Goal: Transaction & Acquisition: Purchase product/service

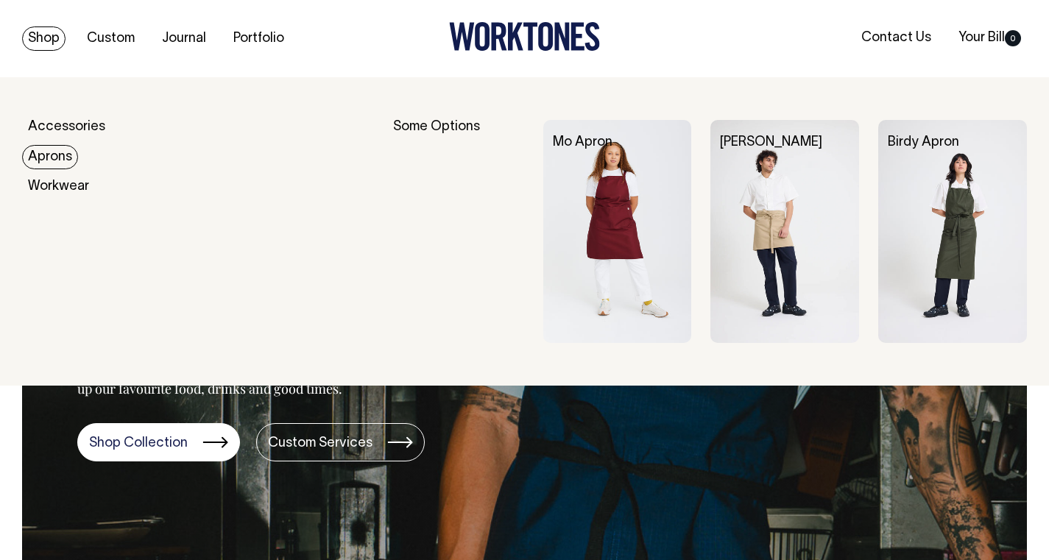
click at [62, 152] on link "Aprons" at bounding box center [50, 157] width 56 height 24
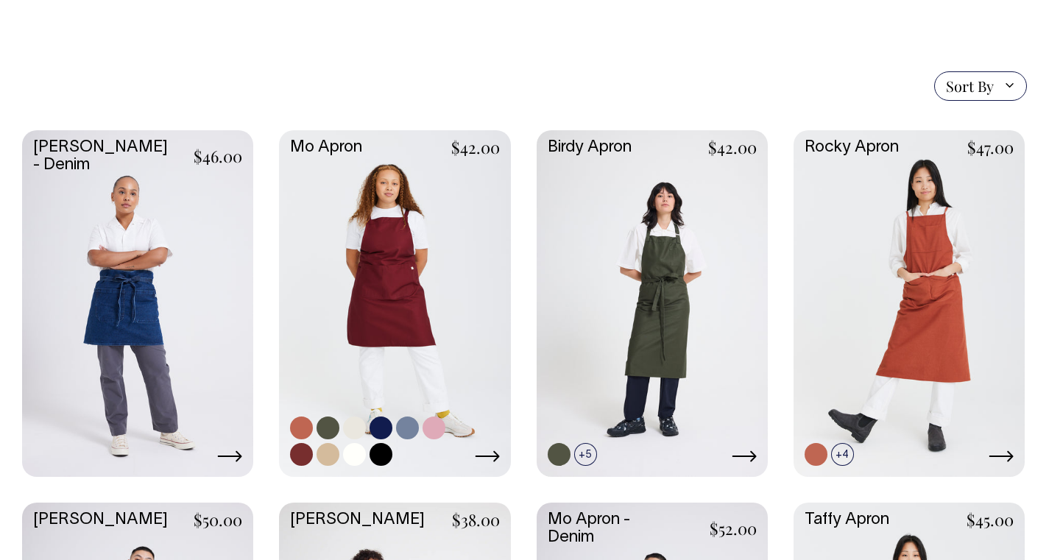
scroll to position [323, 0]
click at [387, 283] on link at bounding box center [394, 302] width 231 height 344
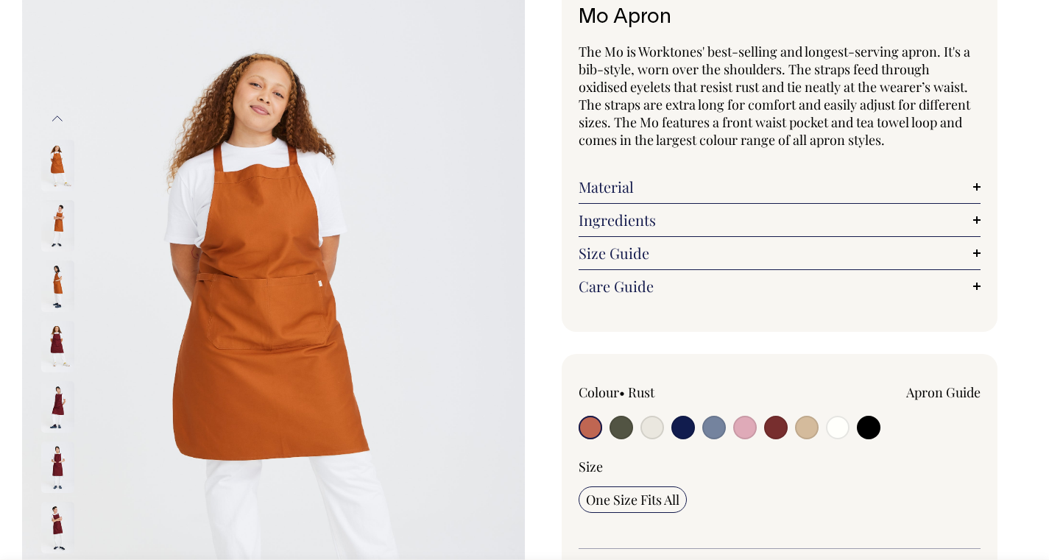
scroll to position [108, 0]
click at [807, 423] on input "radio" at bounding box center [807, 427] width 24 height 24
radio input "true"
radio input "false"
select select "Khaki"
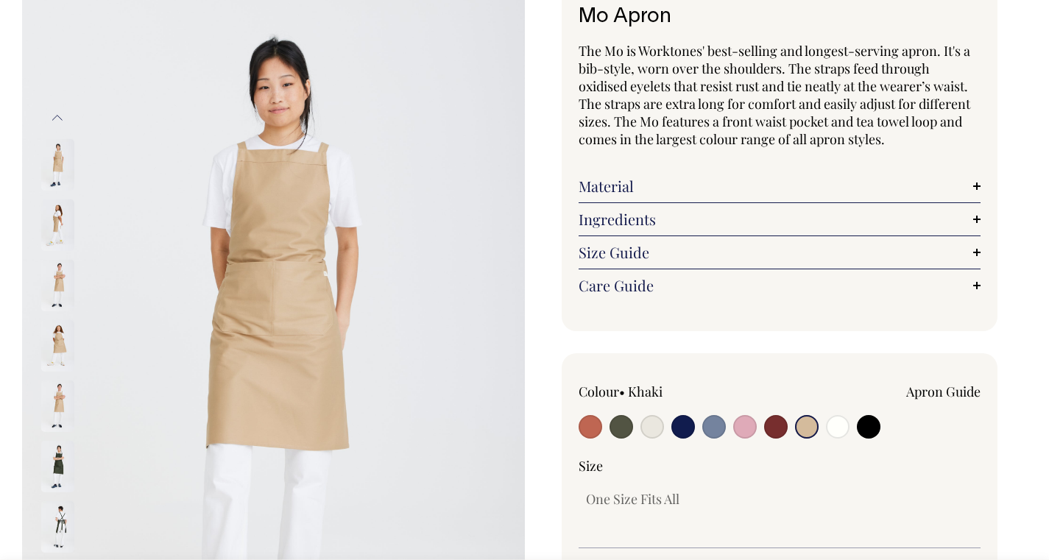
click at [652, 426] on input "radio" at bounding box center [652, 427] width 24 height 24
radio input "true"
select select "Natural"
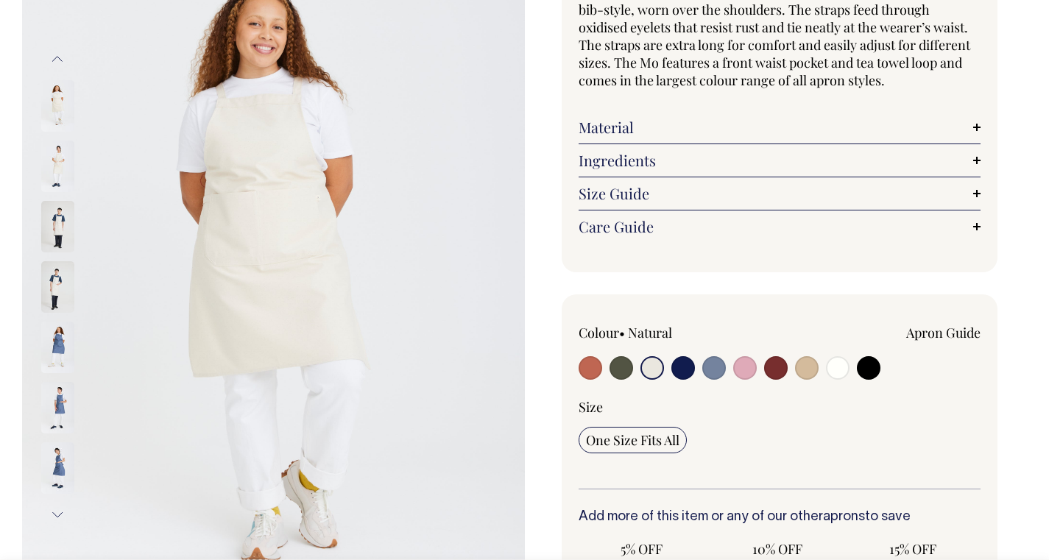
scroll to position [168, 0]
click at [802, 369] on input "radio" at bounding box center [807, 367] width 24 height 24
radio input "true"
radio input "false"
select select "Khaki"
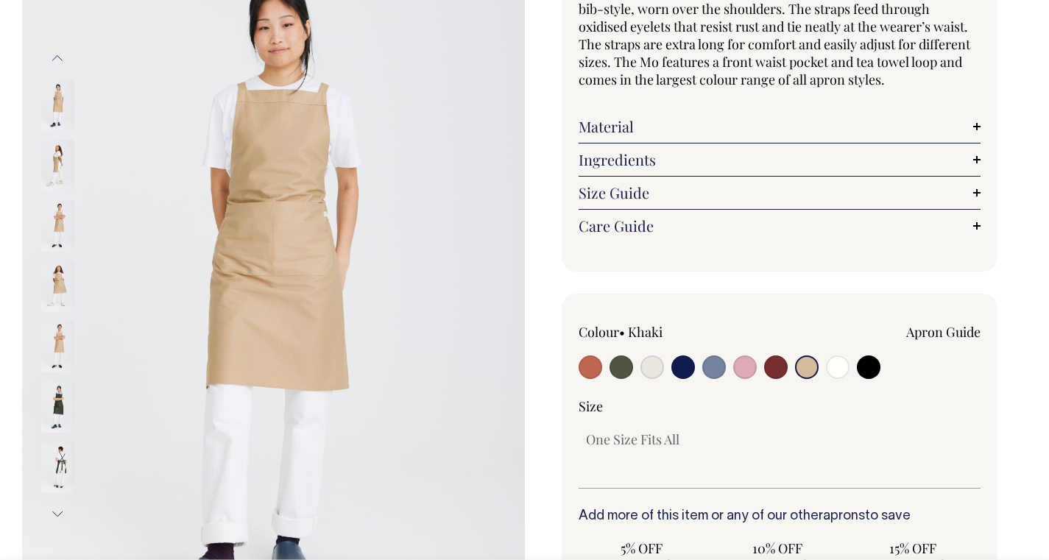
click at [651, 369] on input "radio" at bounding box center [652, 367] width 24 height 24
radio input "true"
select select "Natural"
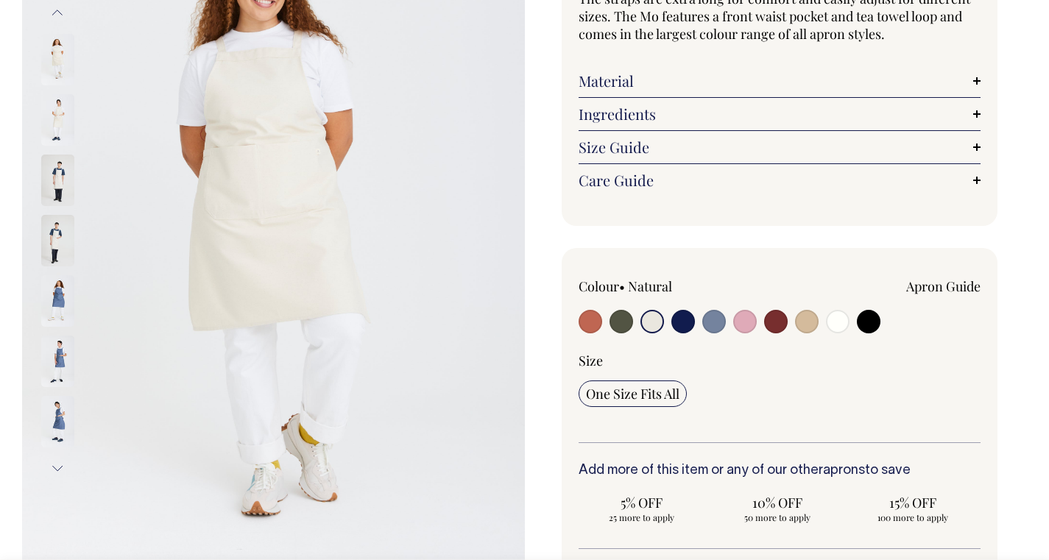
scroll to position [213, 0]
click at [808, 322] on input "radio" at bounding box center [807, 323] width 24 height 24
radio input "true"
radio input "false"
select select "Khaki"
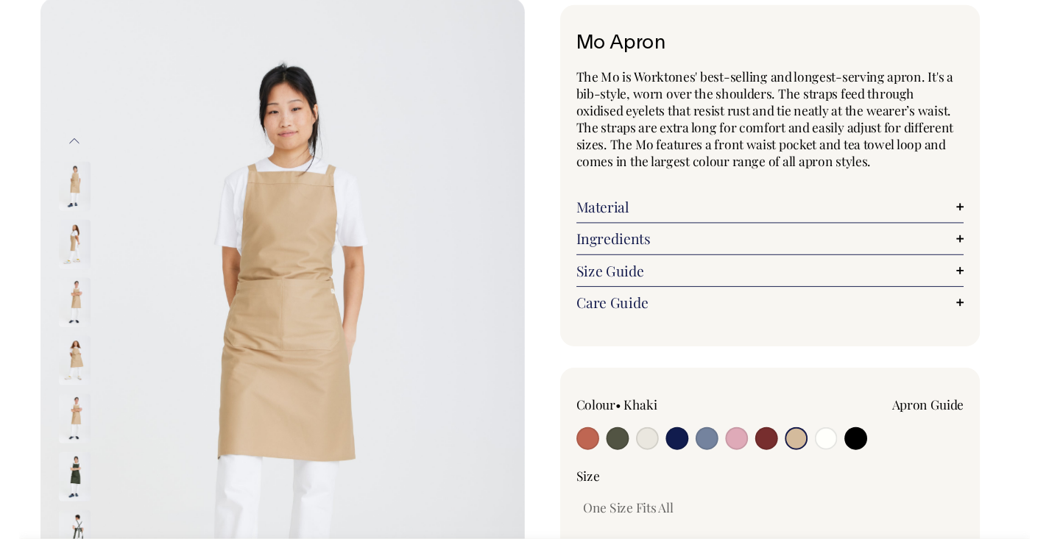
scroll to position [80, 0]
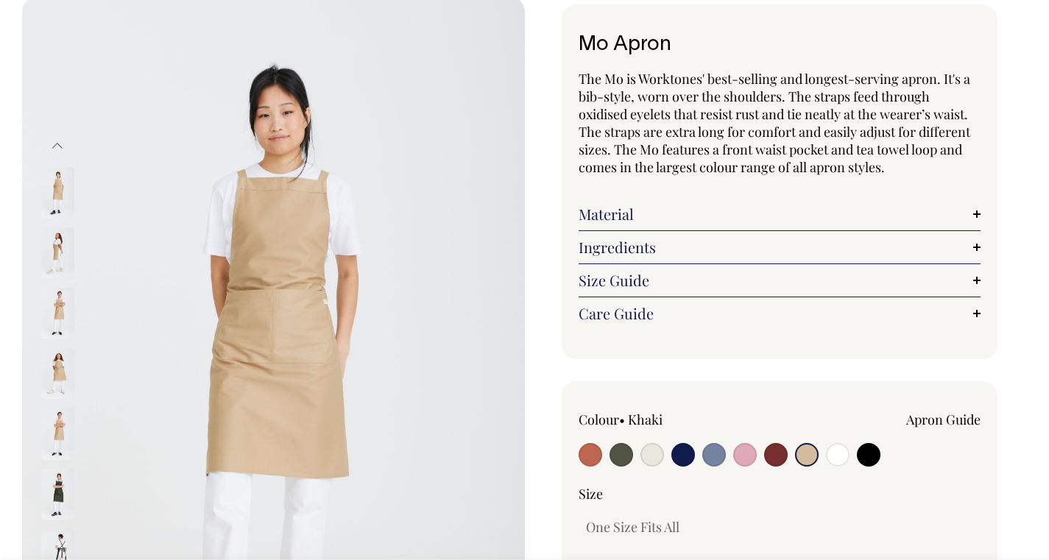
click at [646, 449] on input "radio" at bounding box center [652, 455] width 24 height 24
radio input "true"
select select "Natural"
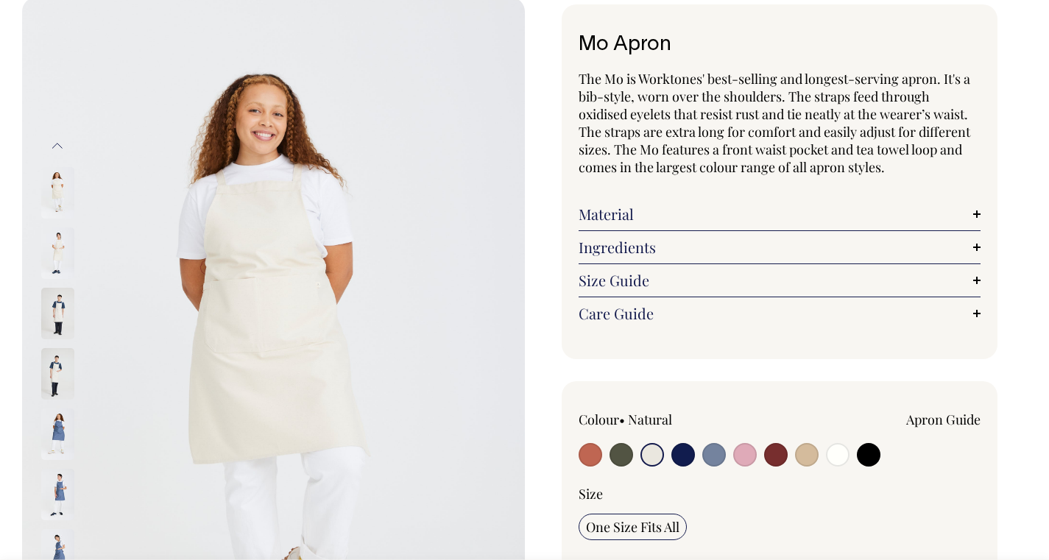
click at [801, 457] on input "radio" at bounding box center [807, 455] width 24 height 24
radio input "true"
radio input "false"
select select "Khaki"
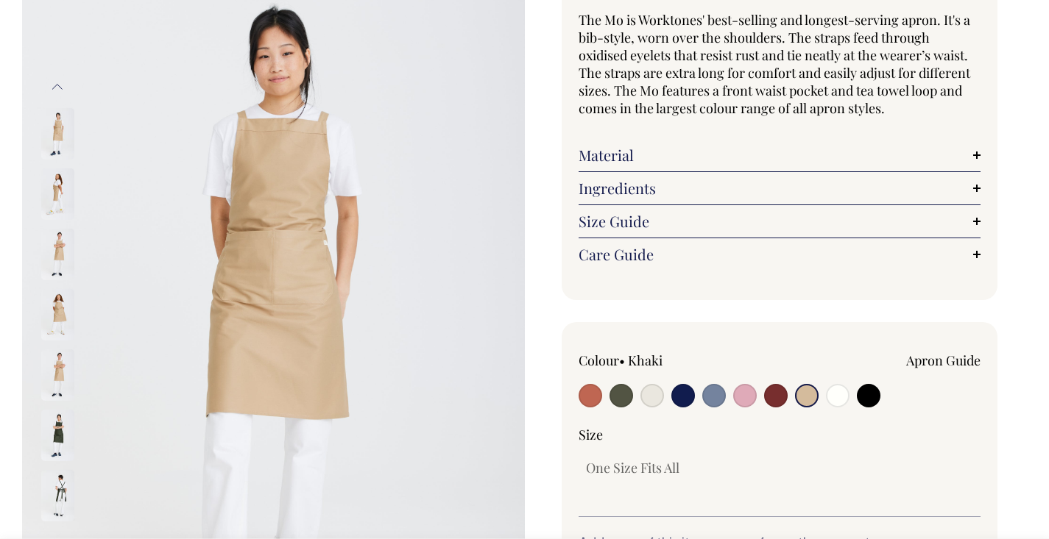
click at [651, 390] on input "radio" at bounding box center [652, 396] width 24 height 24
radio input "true"
select select "Natural"
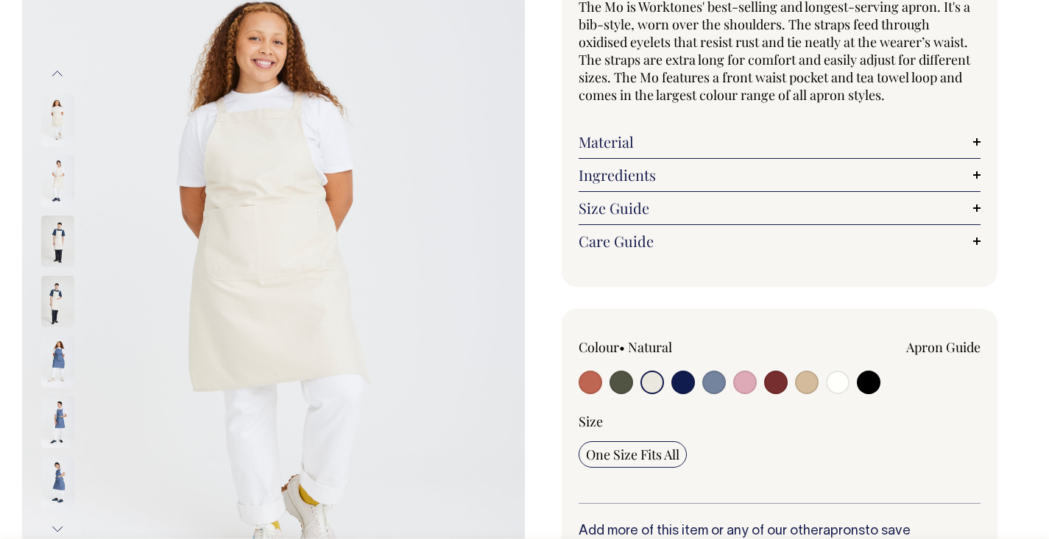
scroll to position [153, 0]
click at [838, 378] on input "radio" at bounding box center [838, 382] width 24 height 24
radio input "true"
select select "Off-White"
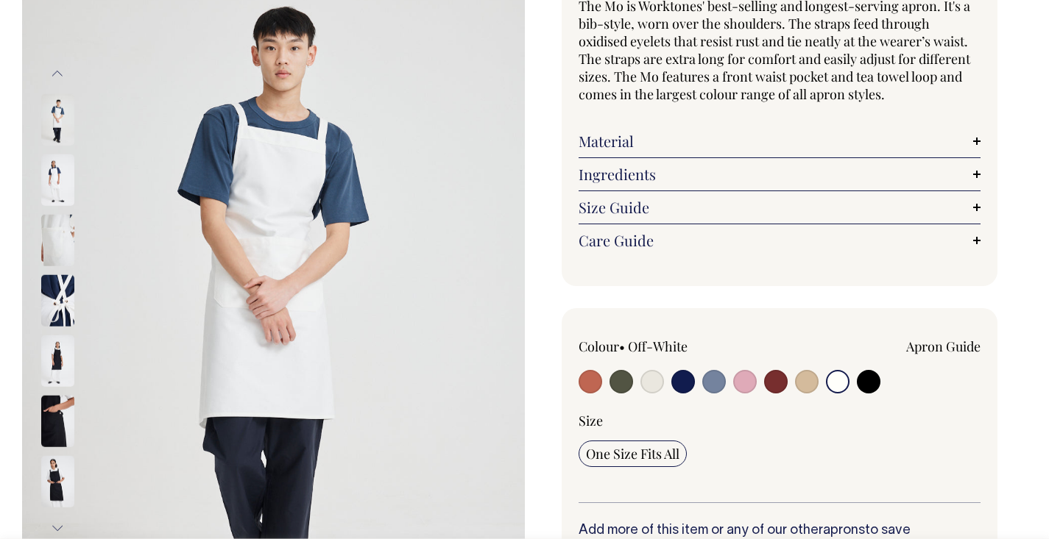
click at [651, 379] on input "radio" at bounding box center [652, 382] width 24 height 24
radio input "true"
select select "Natural"
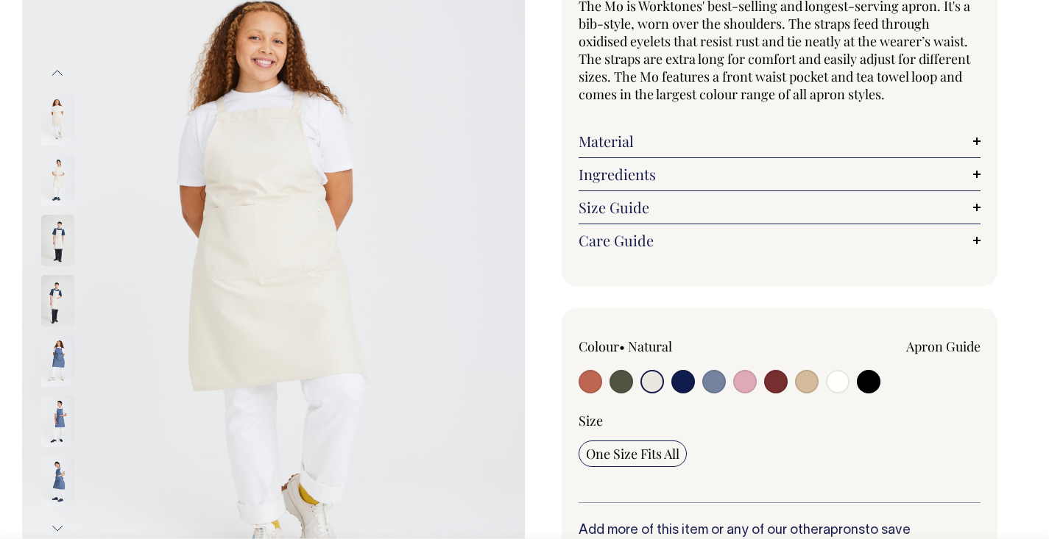
click at [805, 380] on input "radio" at bounding box center [807, 382] width 24 height 24
radio input "true"
radio input "false"
select select "Khaki"
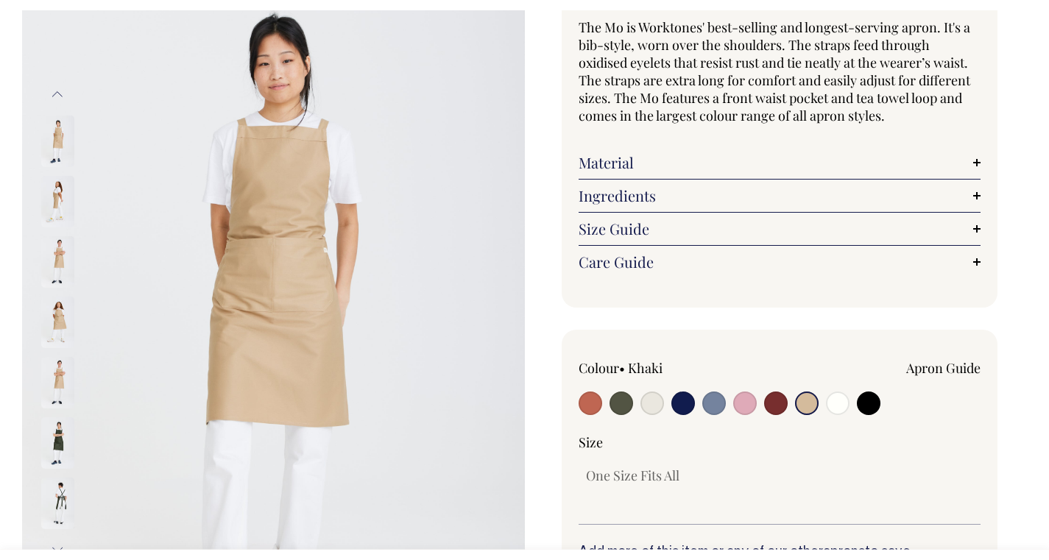
scroll to position [141, 0]
